Goal: Task Accomplishment & Management: Manage account settings

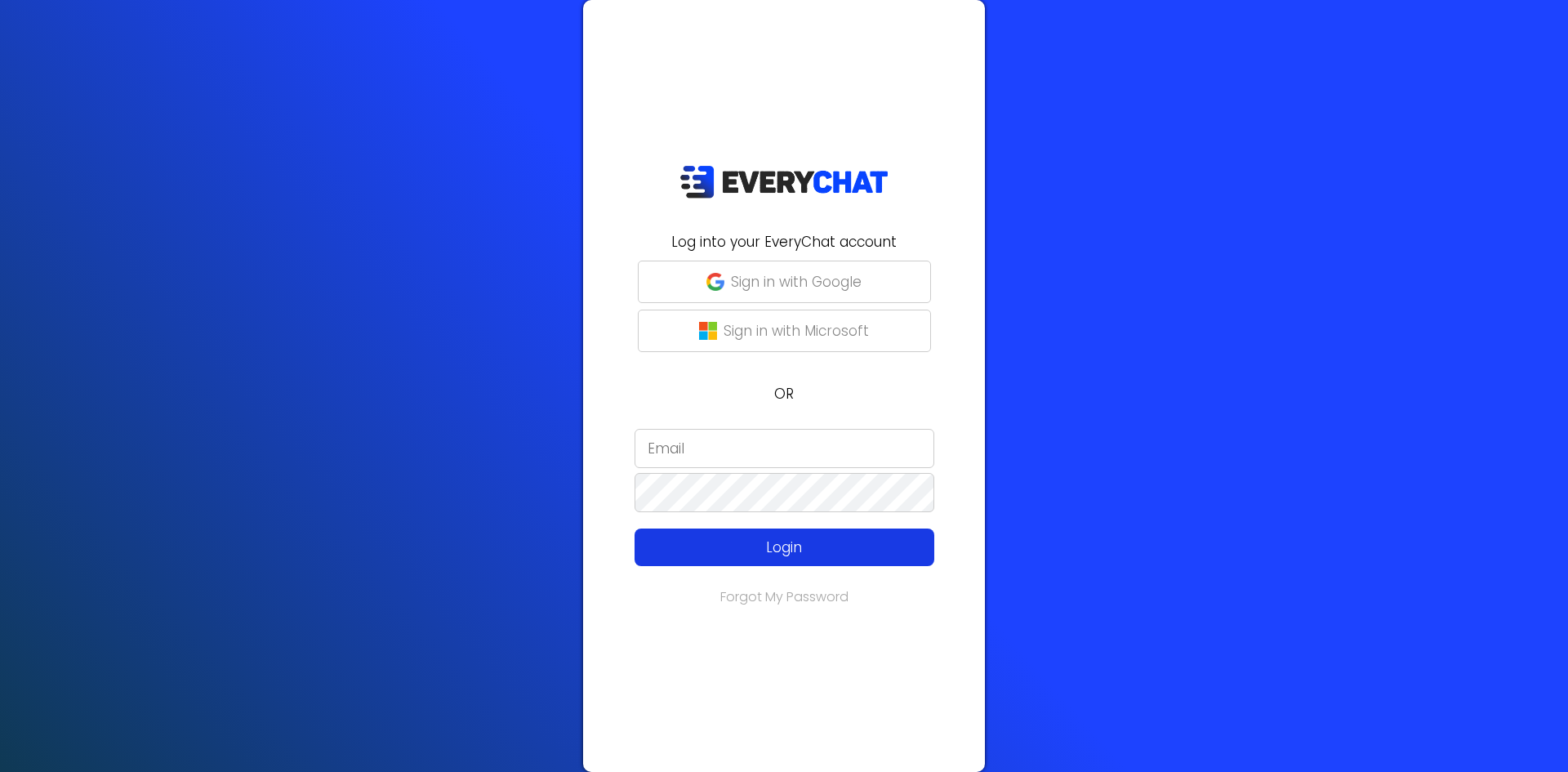
type input "[PERSON_NAME][EMAIL_ADDRESS][DOMAIN_NAME]"
click at [788, 548] on p "Login" at bounding box center [784, 546] width 239 height 21
click at [773, 547] on p "Login" at bounding box center [784, 546] width 239 height 21
click at [784, 548] on p "Login" at bounding box center [784, 546] width 239 height 21
click at [784, 556] on p "Login" at bounding box center [784, 546] width 239 height 21
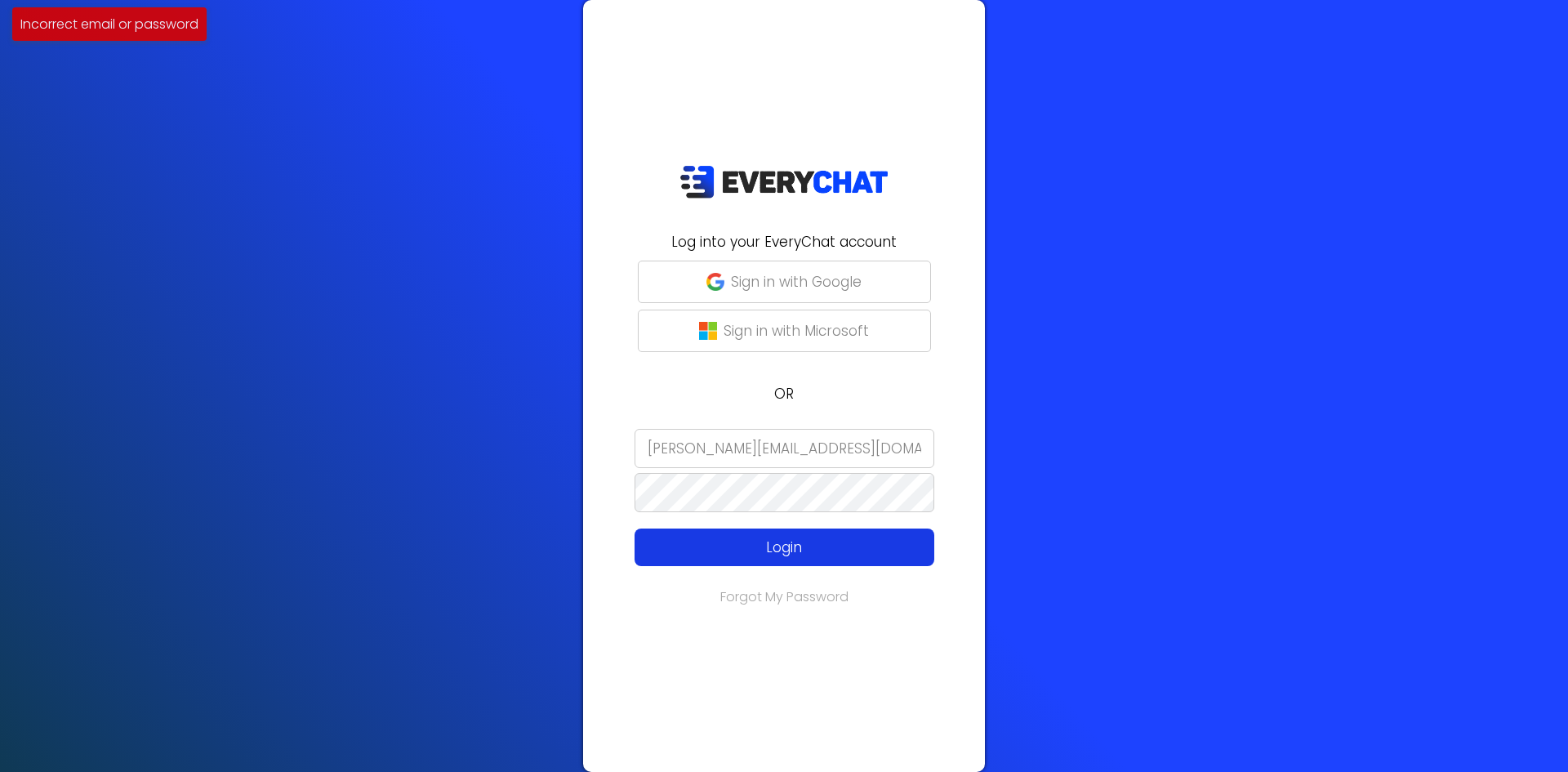
click at [780, 544] on p "Login" at bounding box center [784, 546] width 239 height 21
click at [779, 544] on p "Login" at bounding box center [784, 546] width 239 height 21
click at [775, 546] on p "Login" at bounding box center [784, 546] width 239 height 21
click at [773, 548] on p "Login" at bounding box center [784, 546] width 239 height 21
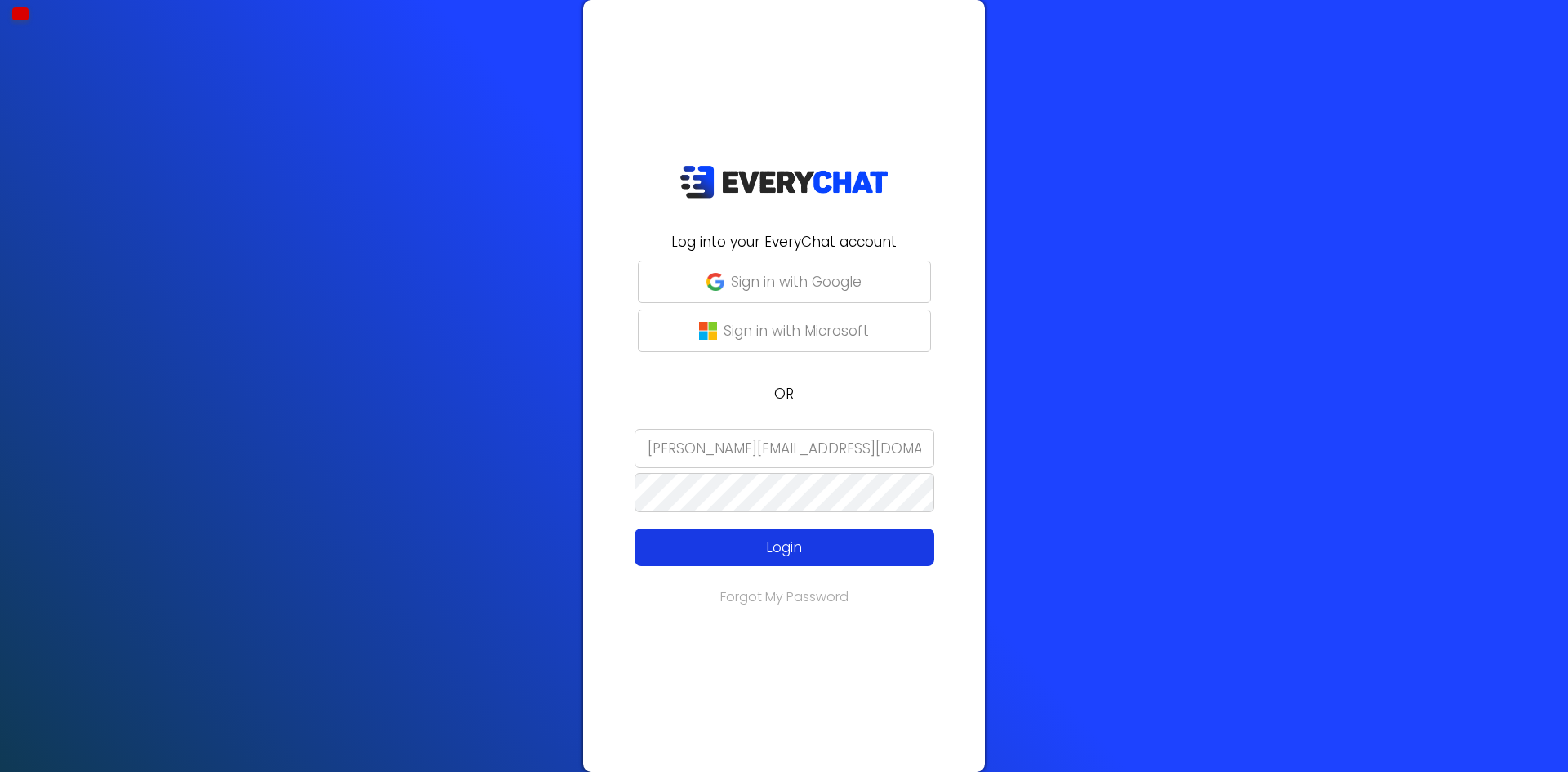
click at [781, 548] on p "Login" at bounding box center [784, 546] width 239 height 21
